Goal: Information Seeking & Learning: Check status

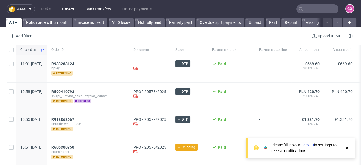
click at [94, 8] on link "Bank transfers" at bounding box center [98, 8] width 33 height 9
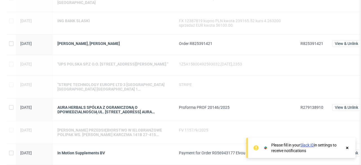
scroll to position [450, 0]
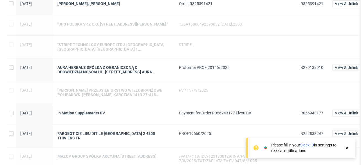
click at [315, 70] on span "R279138910" at bounding box center [311, 67] width 23 height 4
copy span "R279138910"
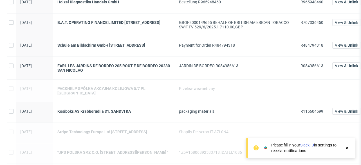
scroll to position [0, 0]
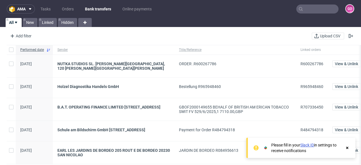
click at [307, 8] on input "text" at bounding box center [317, 8] width 42 height 9
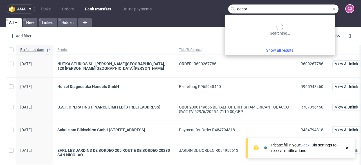
type input "decor"
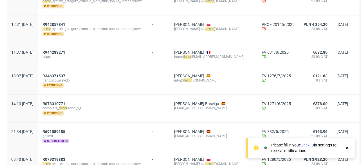
scroll to position [22, 0]
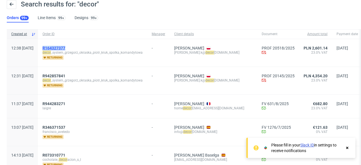
drag, startPoint x: 87, startPoint y: 47, endPoint x: 59, endPoint y: 48, distance: 28.1
click at [59, 48] on div "R164327377" at bounding box center [92, 48] width 100 height 4
copy span "R164327377"
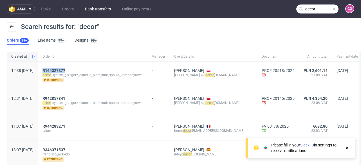
click at [90, 7] on link "Bank transfers" at bounding box center [98, 8] width 33 height 9
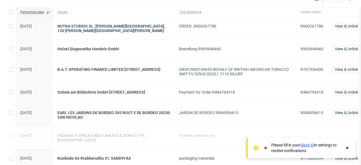
scroll to position [45, 0]
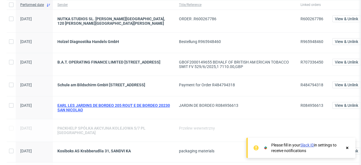
click at [89, 107] on div "EARL LES JARDINS DE BORDEO 205 ROUT E DE BORDEO 20230 SAN NICOLAO" at bounding box center [113, 107] width 112 height 9
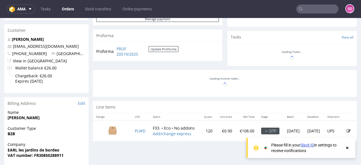
scroll to position [202, 0]
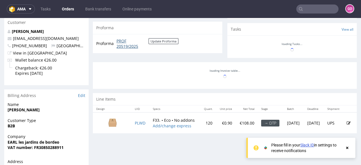
click at [123, 43] on link "PROF 20519/2025" at bounding box center [132, 43] width 32 height 11
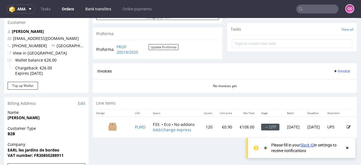
click at [102, 6] on link "Bank transfers" at bounding box center [98, 8] width 33 height 9
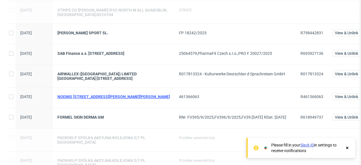
click at [95, 99] on div "NOEMIS [STREET_ADDRESS][PERSON_NAME][PERSON_NAME]" at bounding box center [113, 96] width 112 height 4
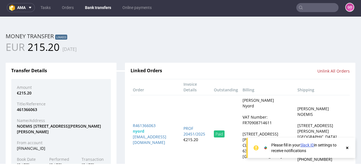
scroll to position [1, 0]
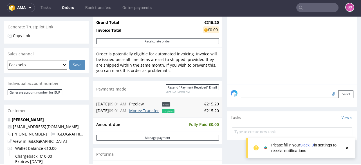
scroll to position [202, 0]
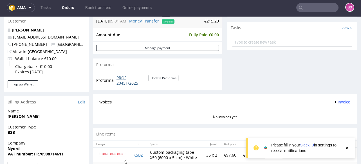
click at [122, 82] on link "PROF 20451/2025" at bounding box center [132, 80] width 32 height 11
click at [97, 8] on link "Bank transfers" at bounding box center [98, 7] width 33 height 9
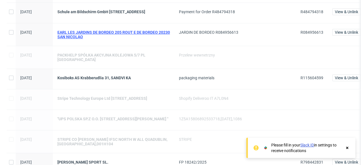
scroll to position [180, 0]
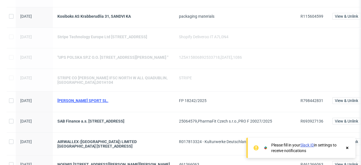
click at [85, 103] on div "[PERSON_NAME] SPORT SL." at bounding box center [113, 100] width 112 height 4
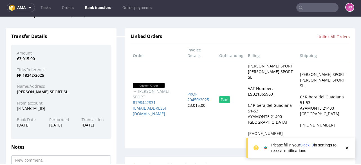
scroll to position [67, 0]
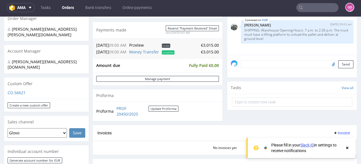
scroll to position [180, 0]
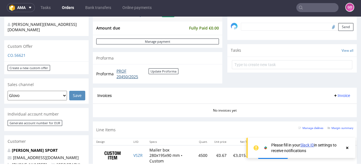
click at [126, 77] on link "PROF 20450/2025" at bounding box center [132, 73] width 32 height 11
click at [88, 6] on link "Bank transfers" at bounding box center [98, 7] width 33 height 9
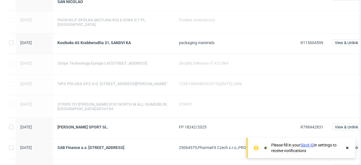
scroll to position [157, 0]
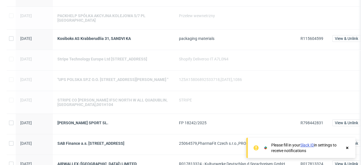
click at [308, 36] on span "R115604599" at bounding box center [311, 38] width 23 height 4
copy span "R115604599"
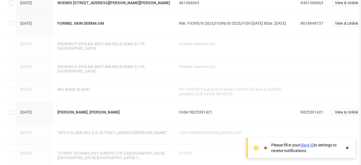
scroll to position [315, 0]
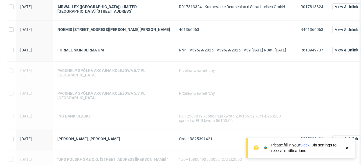
click at [305, 52] on span "R618949737" at bounding box center [311, 50] width 23 height 4
copy span "R618949737"
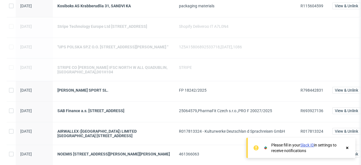
scroll to position [247, 0]
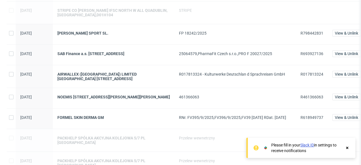
click at [311, 35] on span "R798442831" at bounding box center [311, 33] width 23 height 4
copy span "R798442831"
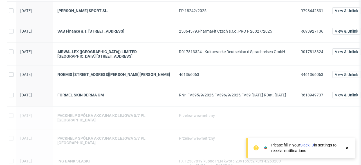
click at [307, 77] on span "R461366063" at bounding box center [311, 74] width 23 height 4
copy span "R461366063"
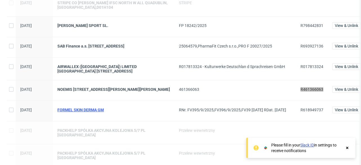
scroll to position [225, 0]
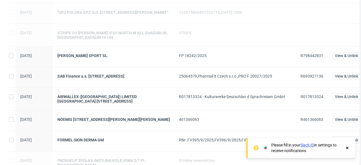
click at [303, 78] on span "R693927136" at bounding box center [311, 76] width 23 height 4
copy span "R693927136"
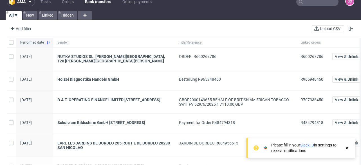
scroll to position [0, 0]
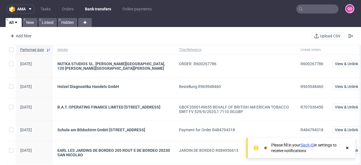
click at [323, 7] on input "text" at bounding box center [317, 8] width 42 height 9
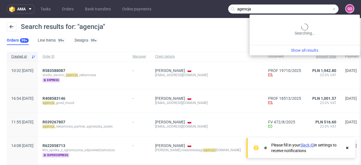
click at [316, 12] on input "agencja" at bounding box center [283, 8] width 110 height 9
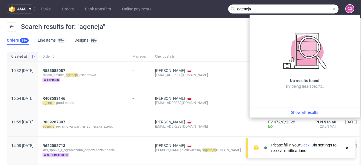
drag, startPoint x: 278, startPoint y: 10, endPoint x: 219, endPoint y: 4, distance: 59.9
click at [219, 4] on nav "ama Tasks Orders Bank transfers Online payments agencja GO" at bounding box center [180, 9] width 361 height 18
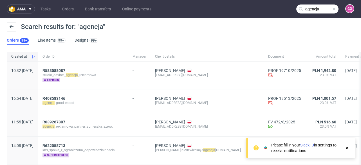
paste input "000002831"
type input "000002831"
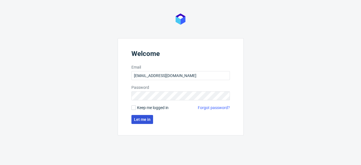
click at [149, 120] on span "Let me in" at bounding box center [142, 120] width 17 height 4
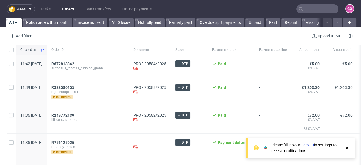
click at [318, 12] on input "text" at bounding box center [317, 8] width 42 height 9
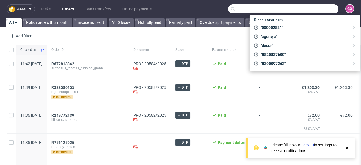
paste input "000002831"
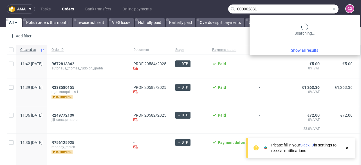
type input "000002831"
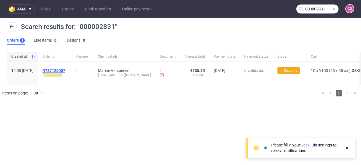
click at [63, 70] on span "R737120007" at bounding box center [53, 70] width 23 height 4
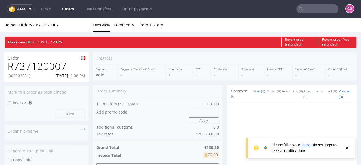
click at [59, 63] on h1 "R737120007" at bounding box center [47, 66] width 78 height 11
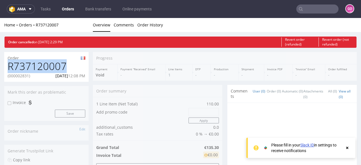
click at [59, 63] on h1 "R737120007" at bounding box center [47, 66] width 78 height 11
copy h1 "R737120007"
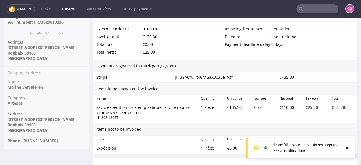
scroll to position [292, 0]
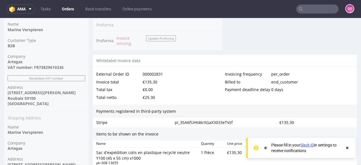
click at [308, 8] on input "text" at bounding box center [317, 8] width 42 height 9
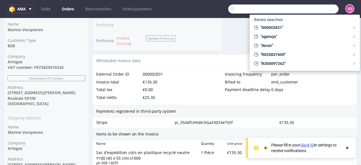
paste input "000002861"
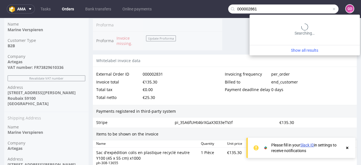
type input "000002861"
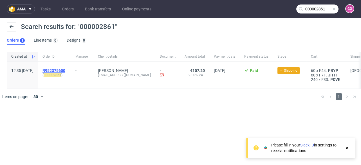
click at [65, 69] on span "R952375600" at bounding box center [53, 70] width 23 height 4
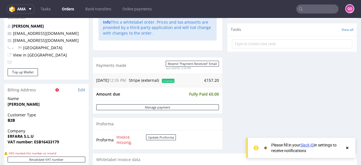
scroll to position [247, 0]
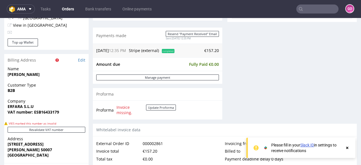
click at [56, 111] on strong "VAT number: ESB16433179" at bounding box center [33, 111] width 51 height 5
copy strong "ESB16433179"
click at [22, 105] on strong "ERFARA S.L.U" at bounding box center [21, 106] width 26 height 5
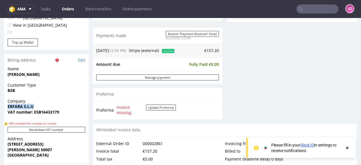
click at [22, 105] on strong "ERFARA S.L.U" at bounding box center [21, 106] width 26 height 5
copy strong "ERFARA S.L.U"
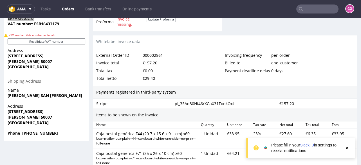
scroll to position [337, 0]
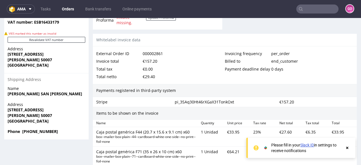
click at [37, 56] on strong "CALLE LA CORUÑA 65, 4ºA" at bounding box center [26, 53] width 36 height 5
copy strong "CALLE LA CORUÑA 65, 4ºA"
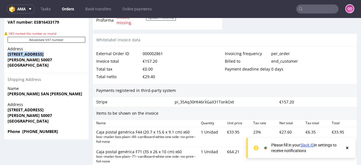
click at [38, 56] on strong "CALLE LA CORUÑA 65, 4ºA" at bounding box center [26, 53] width 36 height 5
click at [38, 58] on strong "ZARAGOZA 50007" at bounding box center [30, 59] width 44 height 5
copy strong "50007"
click at [19, 62] on strong "ZARAGOZA 50007" at bounding box center [30, 59] width 44 height 5
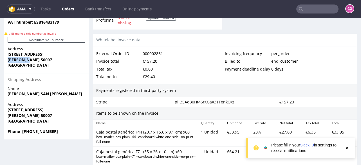
click at [19, 62] on strong "ZARAGOZA 50007" at bounding box center [30, 59] width 44 height 5
copy strong "ZARAGOZA"
click at [317, 9] on input "text" at bounding box center [317, 8] width 42 height 9
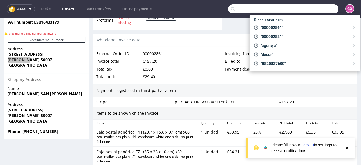
paste input "000002867"
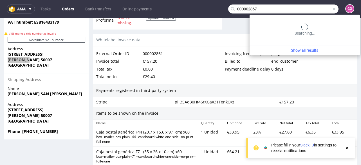
type input "000002867"
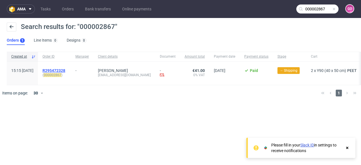
click at [65, 71] on span "R295472328" at bounding box center [53, 70] width 23 height 4
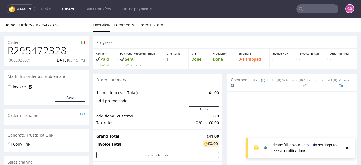
click at [55, 47] on h1 "R295472328" at bounding box center [47, 50] width 78 height 11
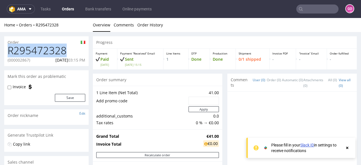
click at [55, 47] on h1 "R295472328" at bounding box center [47, 50] width 78 height 11
copy h1 "R295472328"
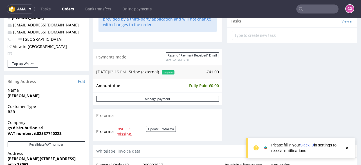
scroll to position [247, 0]
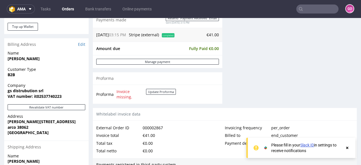
click at [54, 94] on strong "VAT number: it02537740223" at bounding box center [35, 96] width 54 height 5
copy strong "it02537740223"
click at [23, 90] on strong "gs distrubution srl" at bounding box center [26, 90] width 36 height 5
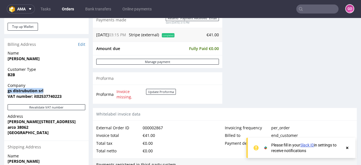
click at [23, 90] on strong "gs distrubution srl" at bounding box center [26, 90] width 36 height 5
copy strong "gs distrubution srl"
click at [23, 123] on strong "aldo moro 1" at bounding box center [42, 121] width 68 height 5
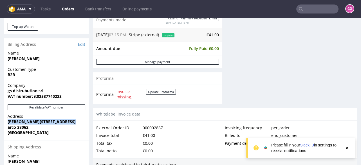
click at [23, 123] on strong "aldo moro 1" at bounding box center [42, 121] width 68 height 5
copy strong "aldo moro 1"
click at [318, 15] on nav "ama Tasks Orders Bank transfers Online payments GO" at bounding box center [180, 9] width 361 height 18
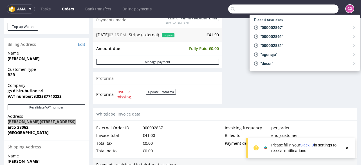
click at [316, 8] on input "text" at bounding box center [283, 8] width 110 height 9
paste input "000002870"
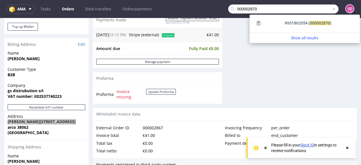
type input "000002870"
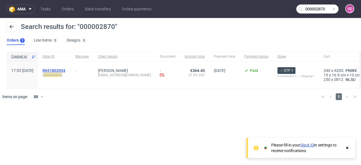
click at [64, 71] on span "R651802054" at bounding box center [53, 70] width 23 height 4
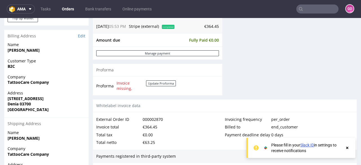
scroll to position [247, 0]
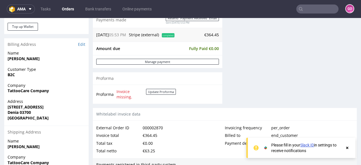
click at [44, 91] on strong "TattooCare Company" at bounding box center [28, 90] width 41 height 5
click at [44, 107] on strong "C/ Bonavista edificio 2, Planta 2, Puerta 21" at bounding box center [26, 106] width 36 height 5
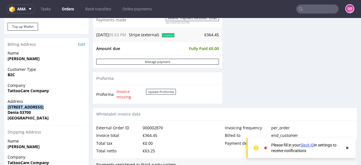
click at [44, 107] on strong "C/ Bonavista edificio 2, Planta 2, Puerta 21" at bounding box center [26, 106] width 36 height 5
click at [23, 114] on strong "Denia 03700" at bounding box center [19, 112] width 23 height 5
click at [9, 115] on span "Denia 03700" at bounding box center [47, 113] width 78 height 6
click at [9, 113] on strong "Denia 03700" at bounding box center [19, 112] width 23 height 5
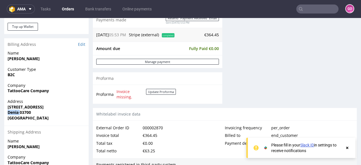
click at [9, 113] on strong "Denia 03700" at bounding box center [19, 112] width 23 height 5
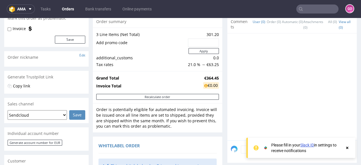
scroll to position [22, 0]
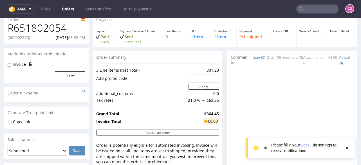
click at [41, 33] on h1 "R651802054" at bounding box center [47, 27] width 78 height 11
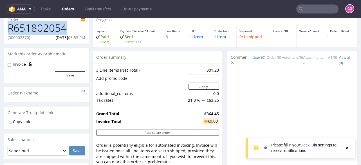
click at [41, 33] on h1 "R651802054" at bounding box center [47, 27] width 78 height 11
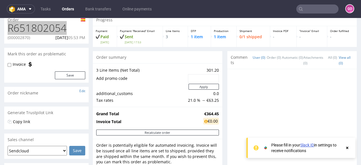
click at [315, 7] on input "text" at bounding box center [317, 8] width 42 height 9
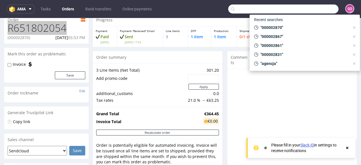
paste input "000002808"
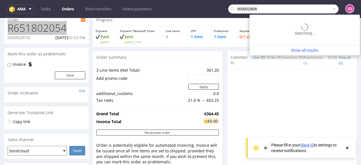
type input "000002808"
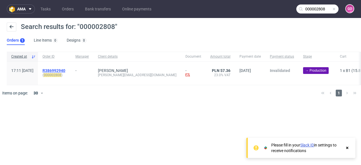
click at [65, 68] on span "R386992940" at bounding box center [53, 70] width 23 height 4
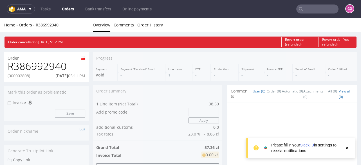
click at [48, 68] on h1 "R386992940" at bounding box center [47, 66] width 78 height 11
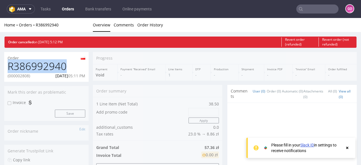
click at [48, 68] on h1 "R386992940" at bounding box center [47, 66] width 78 height 11
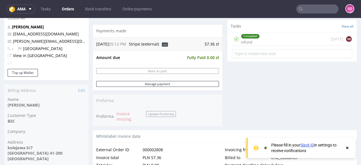
scroll to position [270, 0]
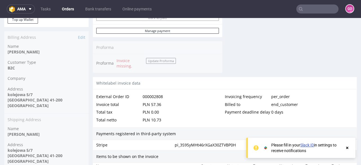
click at [324, 3] on nav "ama Tasks Orders Bank transfers Online payments GO" at bounding box center [180, 9] width 361 height 18
click at [325, 8] on input "text" at bounding box center [317, 8] width 42 height 9
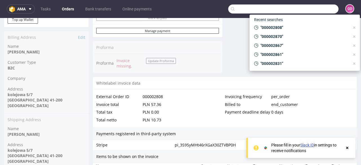
paste input "000002873"
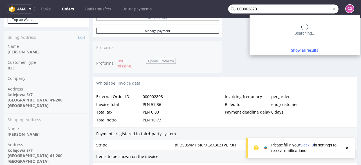
type input "000002873"
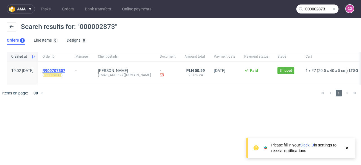
click at [65, 69] on span "R909707807" at bounding box center [53, 70] width 23 height 4
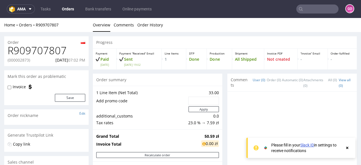
click at [57, 49] on h1 "R909707807" at bounding box center [47, 50] width 78 height 11
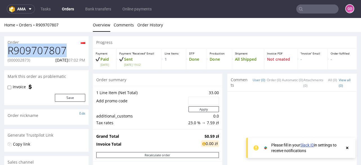
click at [57, 49] on h1 "R909707807" at bounding box center [47, 50] width 78 height 11
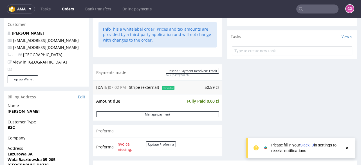
scroll to position [225, 0]
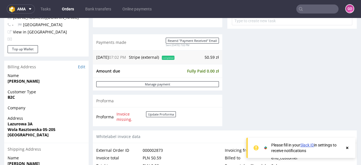
click at [330, 13] on input "text" at bounding box center [317, 8] width 42 height 9
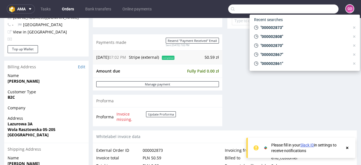
paste input "000002873"
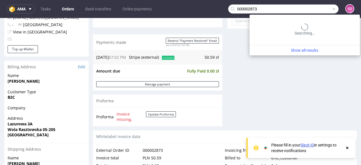
type input "000002873"
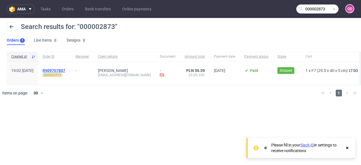
click at [65, 69] on span "R909707807" at bounding box center [53, 70] width 23 height 4
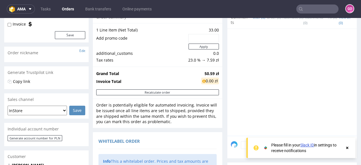
scroll to position [22, 0]
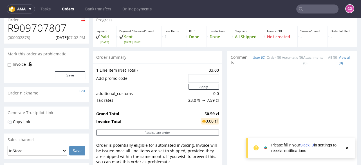
click at [47, 25] on h1 "R909707807" at bounding box center [47, 27] width 78 height 11
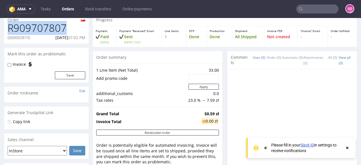
click at [47, 25] on h1 "R909707807" at bounding box center [47, 27] width 78 height 11
click at [36, 26] on h1 "R909707807" at bounding box center [47, 27] width 78 height 11
